Goal: Task Accomplishment & Management: Manage account settings

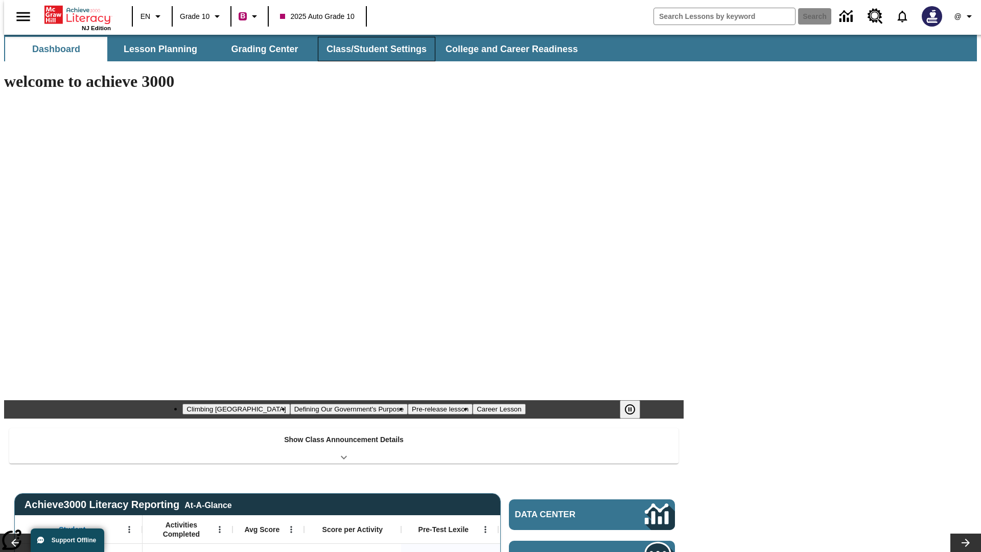
click at [371, 49] on button "Class/Student Settings" at bounding box center [376, 49] width 117 height 25
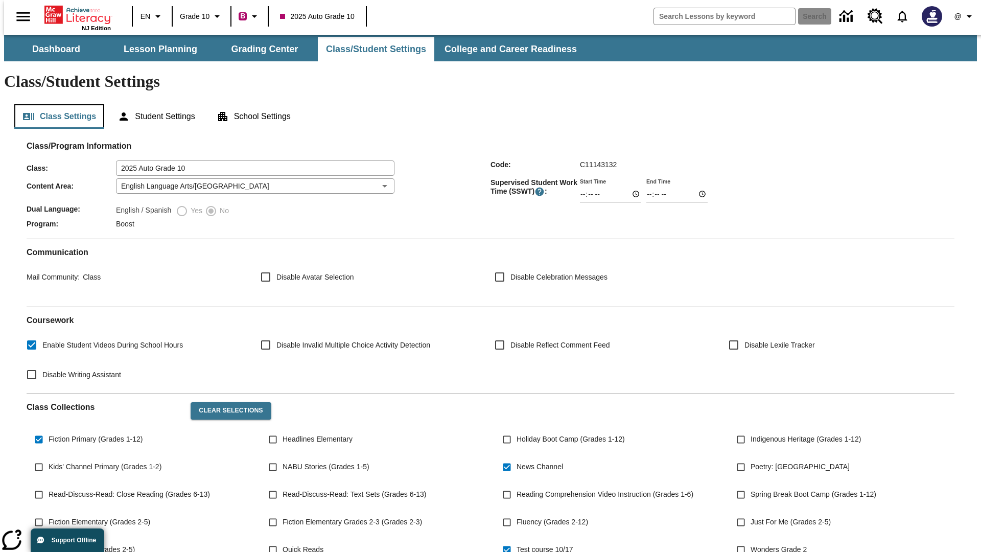
click at [55, 104] on button "Class Settings" at bounding box center [59, 116] width 90 height 25
click at [226, 402] on button "Clear Selections" at bounding box center [230, 410] width 80 height 17
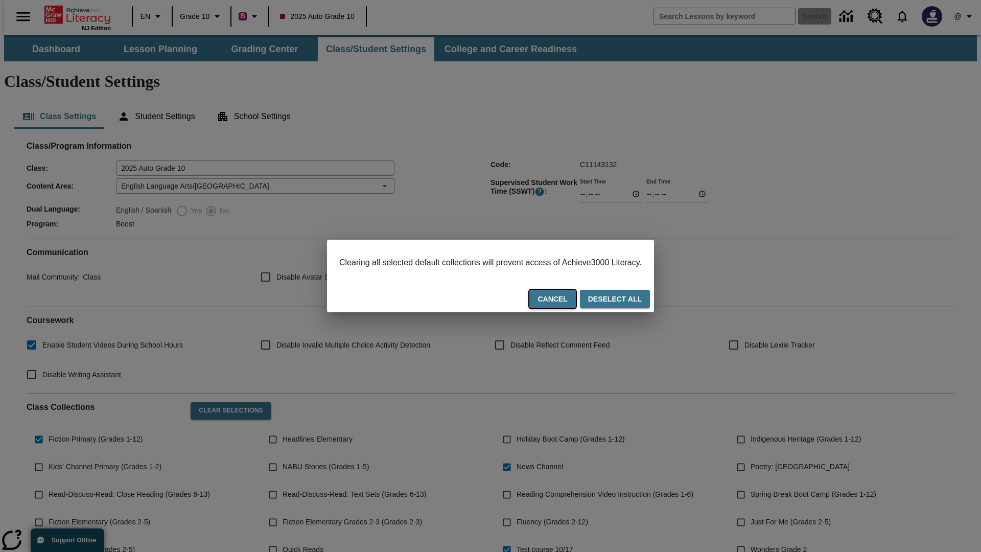
click at [565, 300] on button "Cancel" at bounding box center [552, 299] width 46 height 19
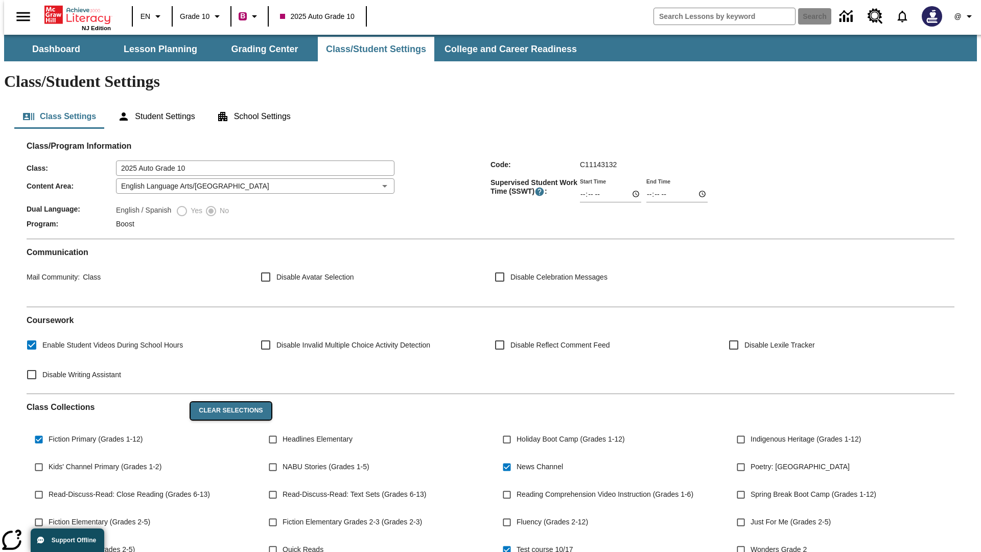
click at [226, 402] on button "Clear Selections" at bounding box center [230, 410] width 80 height 17
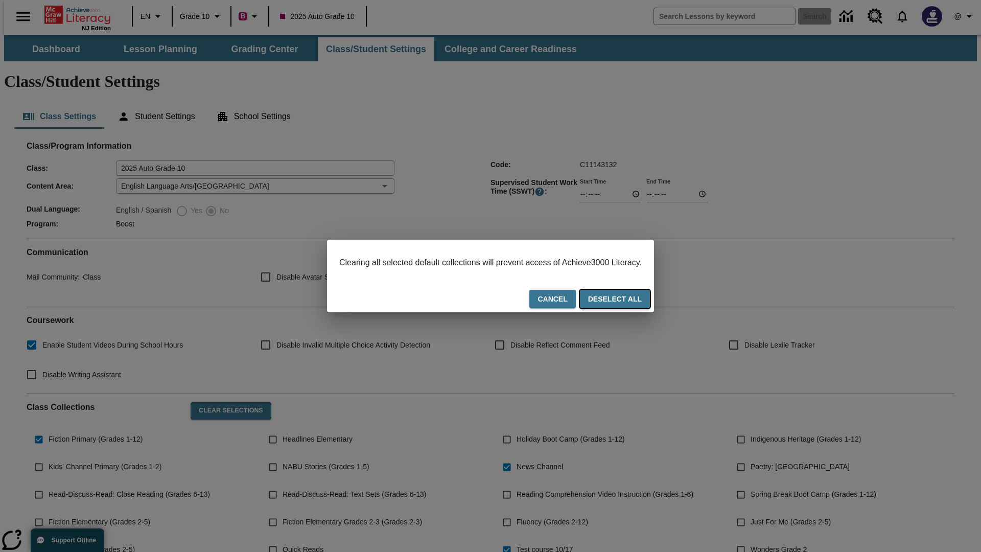
click at [624, 300] on button "Deselect All" at bounding box center [615, 299] width 70 height 19
checkbox input "false"
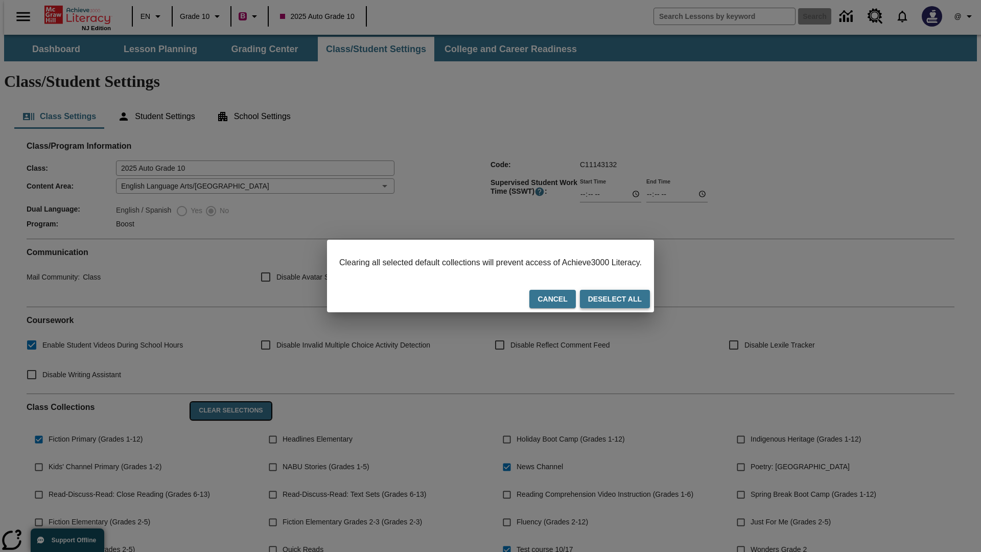
checkbox input "false"
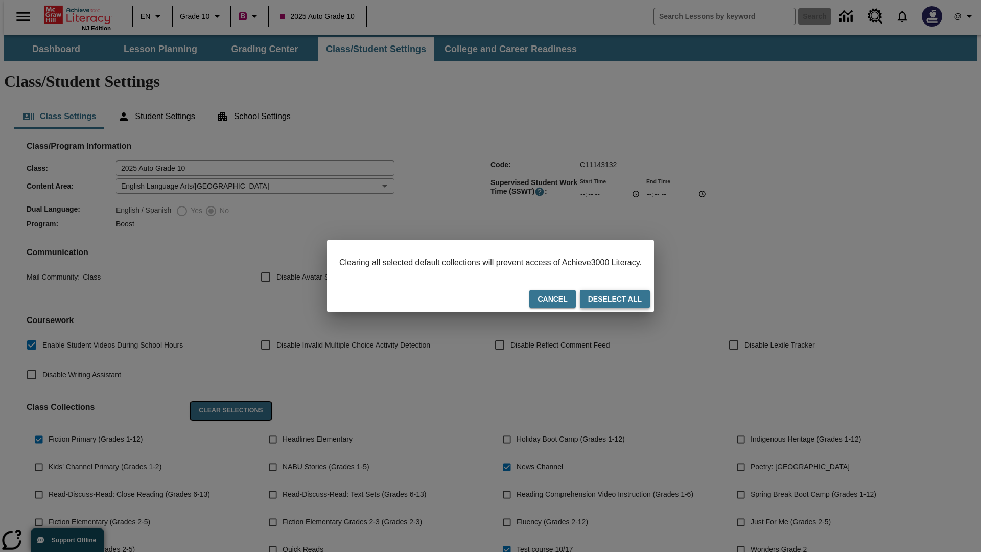
checkbox input "false"
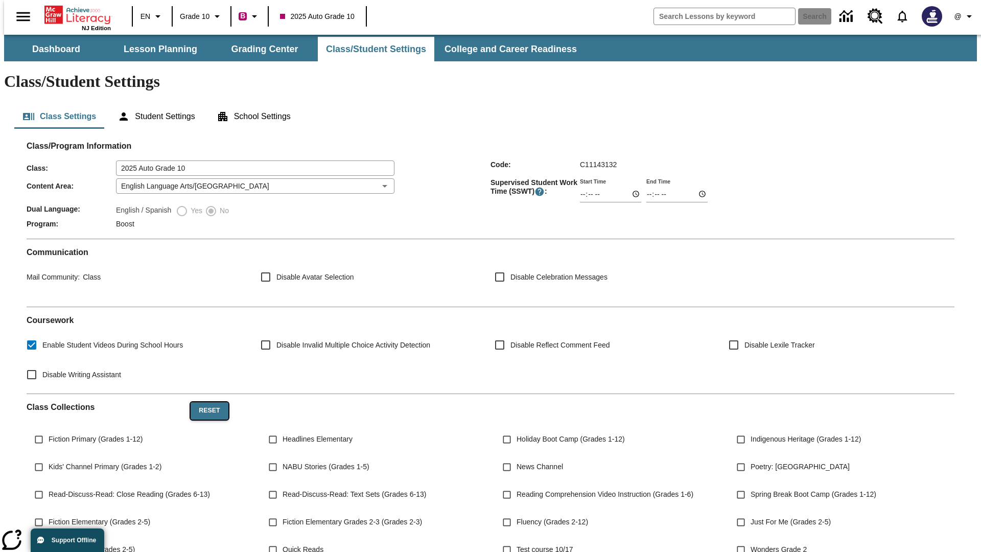
click at [205, 402] on button "Reset" at bounding box center [208, 410] width 37 height 17
checkbox input "true"
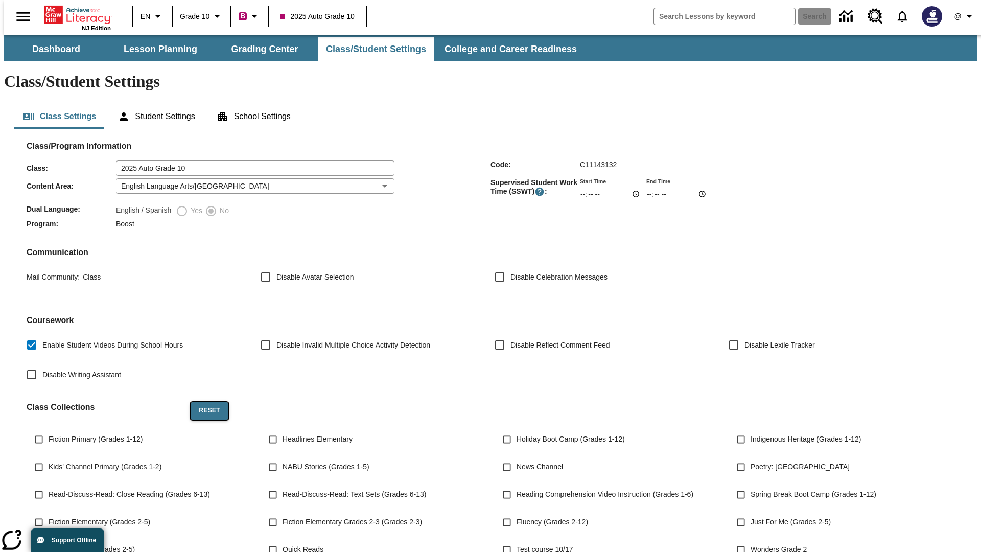
checkbox input "true"
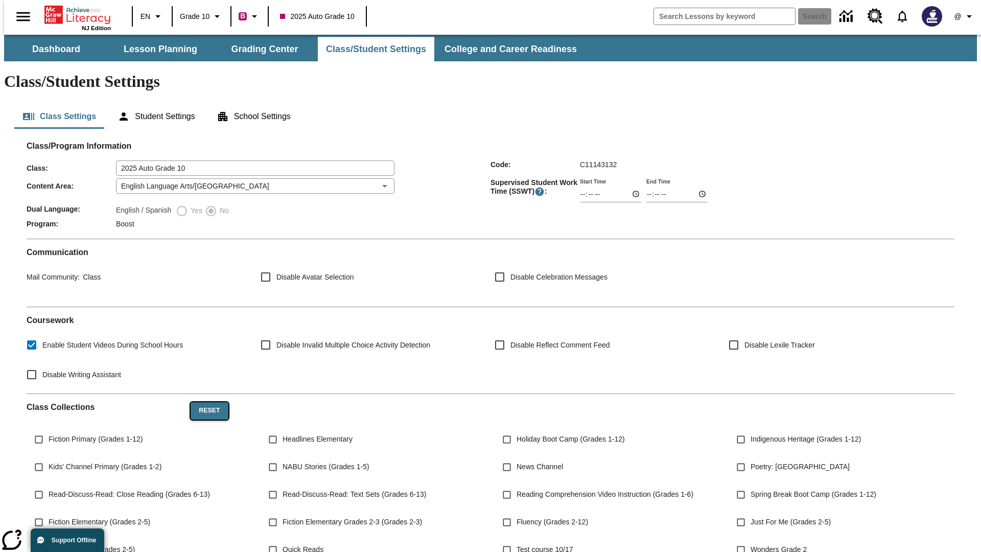
checkbox input "true"
